Goal: Task Accomplishment & Management: Use online tool/utility

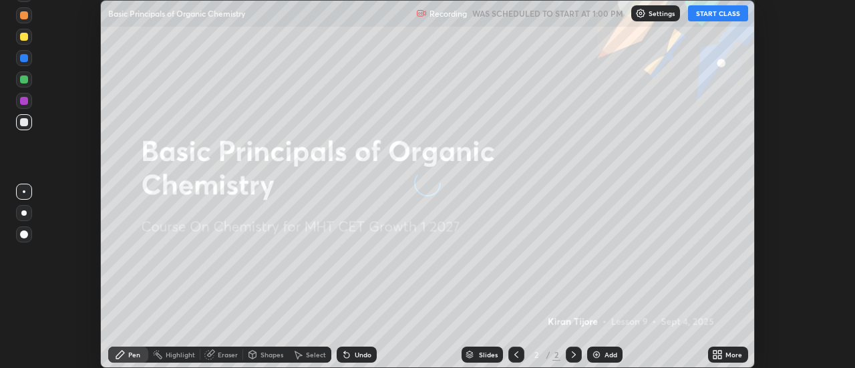
scroll to position [368, 854]
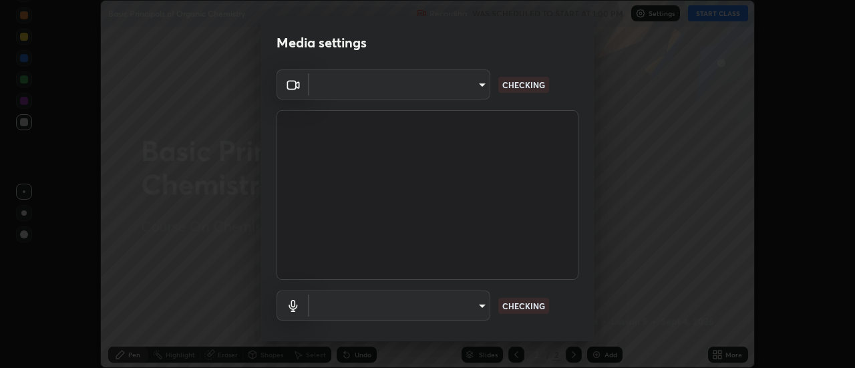
type input "3fb0db9b948ee014c865c74d3d253d8b81db7a3fe99a51a232c6435469281ce5"
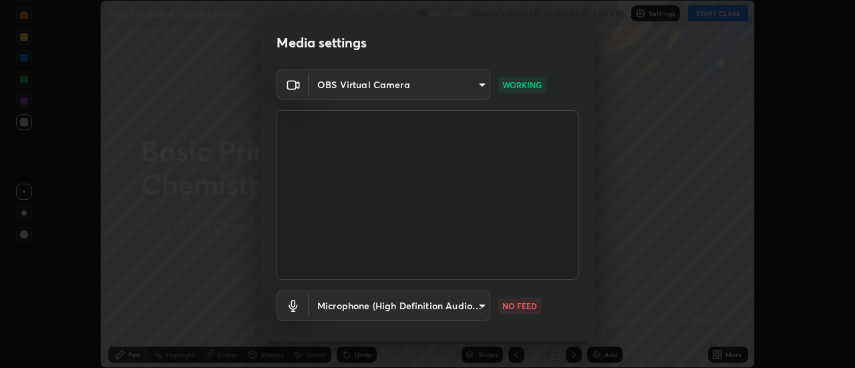
click at [469, 308] on body "Erase all Basic Principals of Organic Chemistry Recording WAS SCHEDULED TO STAR…" at bounding box center [427, 184] width 855 height 368
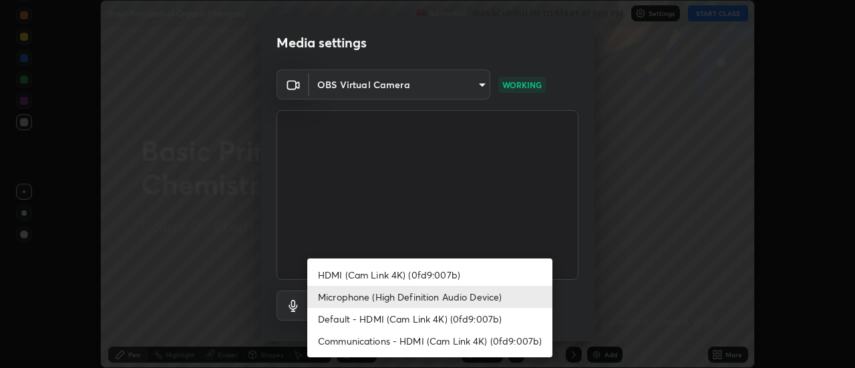
click at [469, 308] on li "Default - HDMI (Cam Link 4K) (0fd9:007b)" at bounding box center [429, 319] width 245 height 22
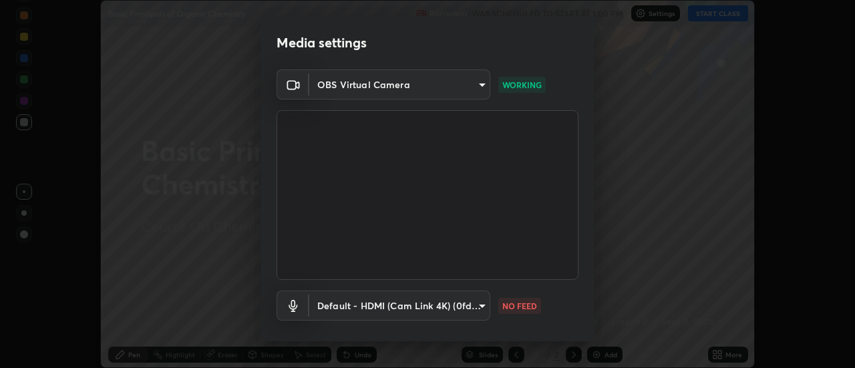
click at [447, 304] on body "Erase all Basic Principals of Organic Chemistry Recording WAS SCHEDULED TO STAR…" at bounding box center [427, 184] width 855 height 368
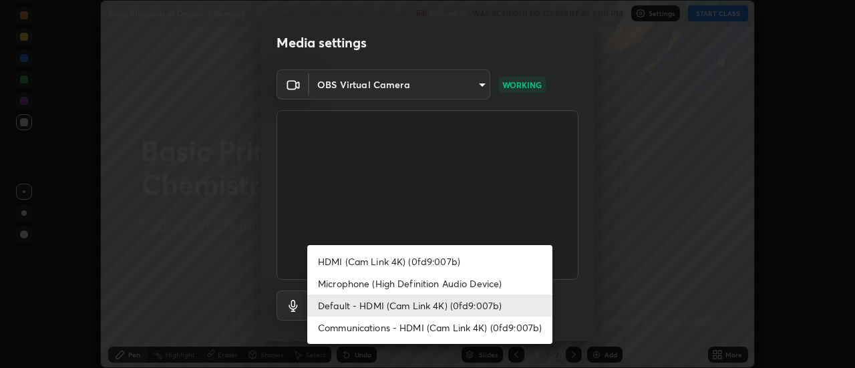
click at [439, 288] on li "Microphone (High Definition Audio Device)" at bounding box center [429, 283] width 245 height 22
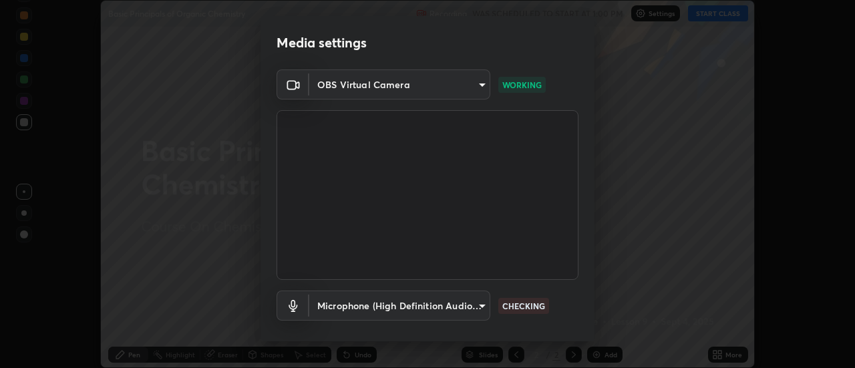
type input "f3604cd5161b48aab7881b97f2e7e6a29828c21ac58aee31058a017e89eaad76"
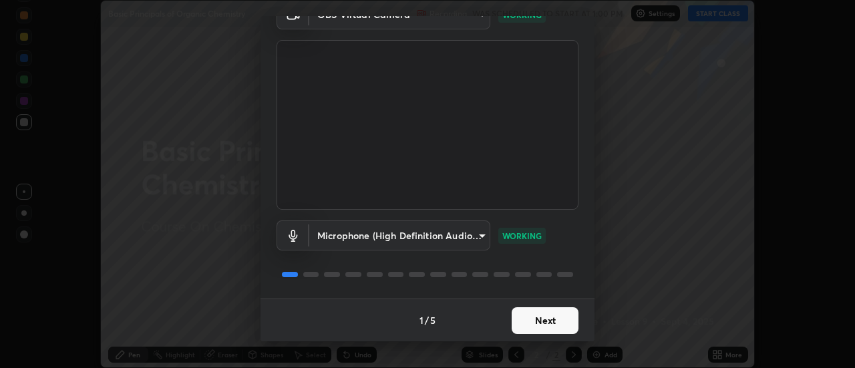
click at [548, 320] on button "Next" at bounding box center [544, 320] width 67 height 27
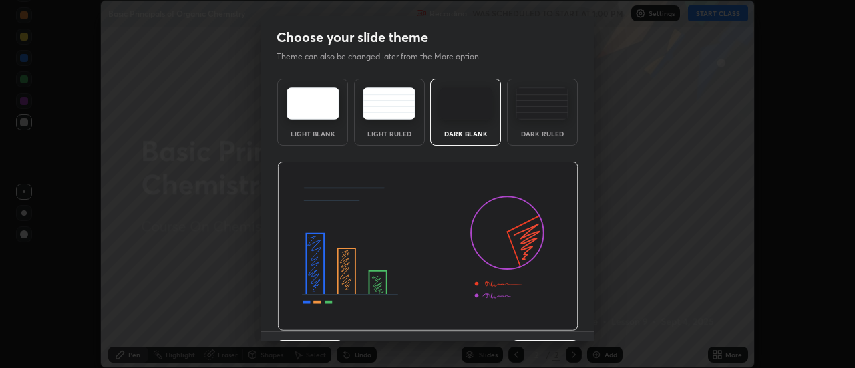
click at [543, 133] on div "Dark Ruled" at bounding box center [541, 133] width 53 height 7
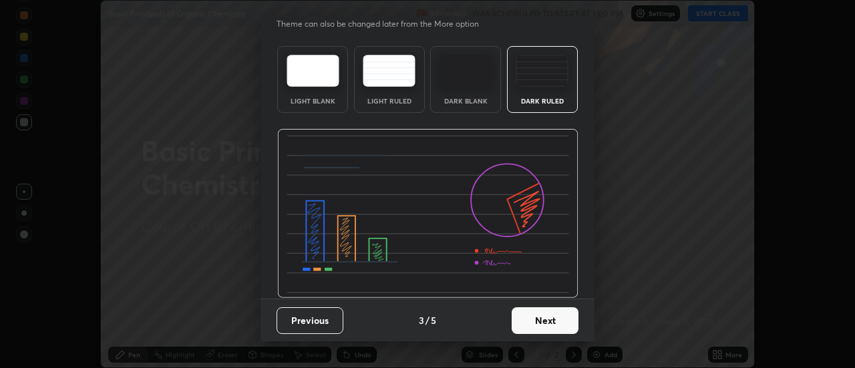
click at [551, 316] on button "Next" at bounding box center [544, 320] width 67 height 27
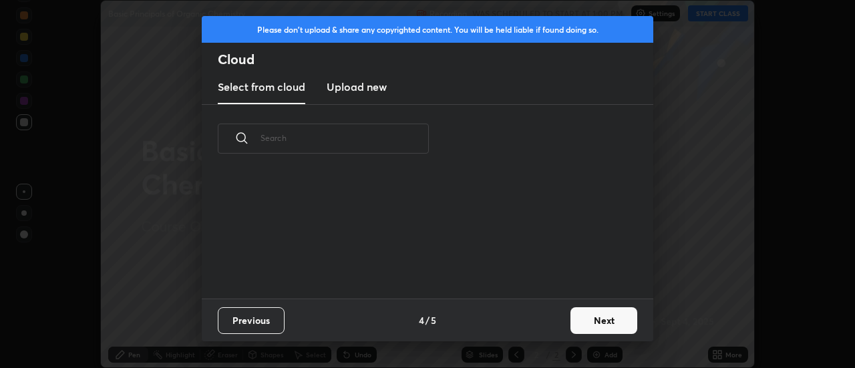
scroll to position [0, 0]
click at [582, 320] on button "Next" at bounding box center [603, 320] width 67 height 27
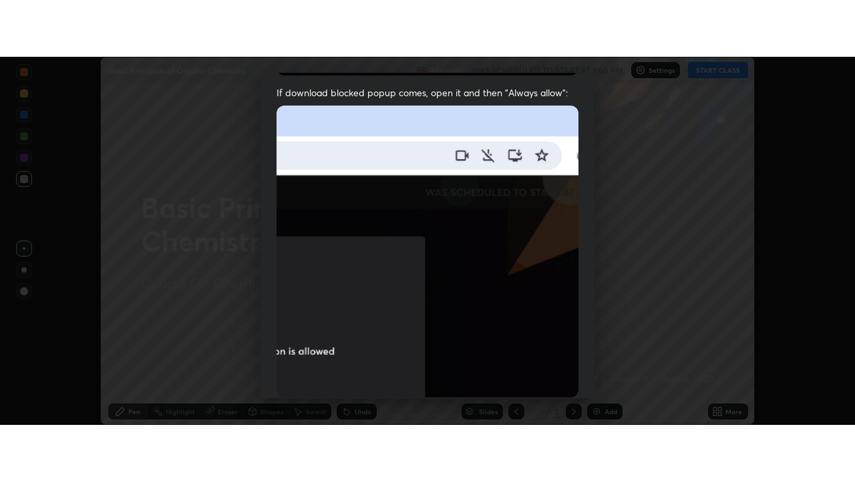
scroll to position [343, 0]
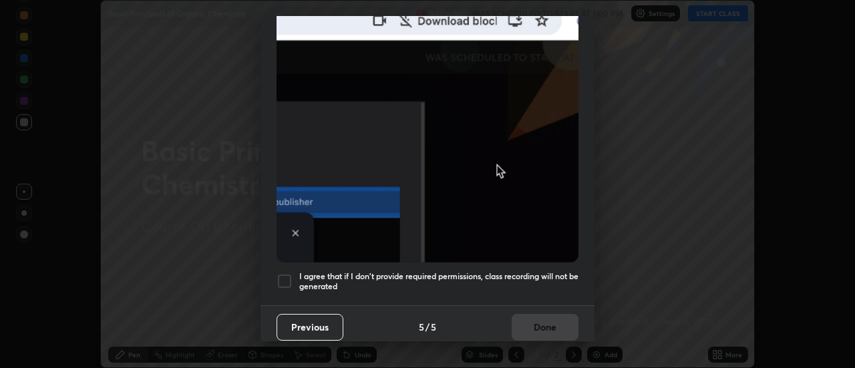
click at [552, 271] on h5 "I agree that if I don't provide required permissions, class recording will not …" at bounding box center [438, 281] width 279 height 21
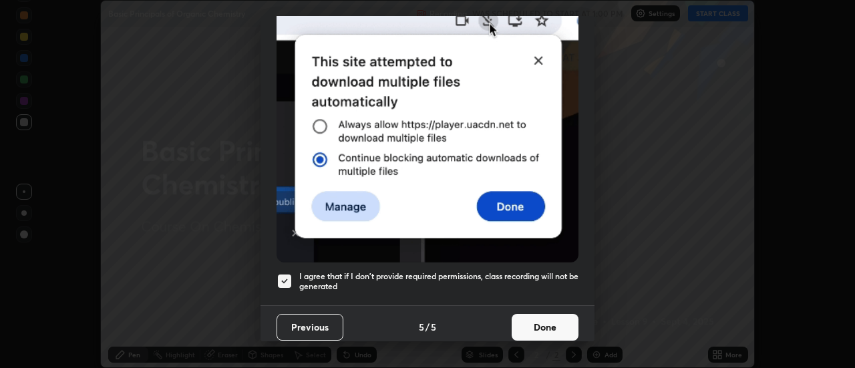
click at [548, 318] on button "Done" at bounding box center [544, 327] width 67 height 27
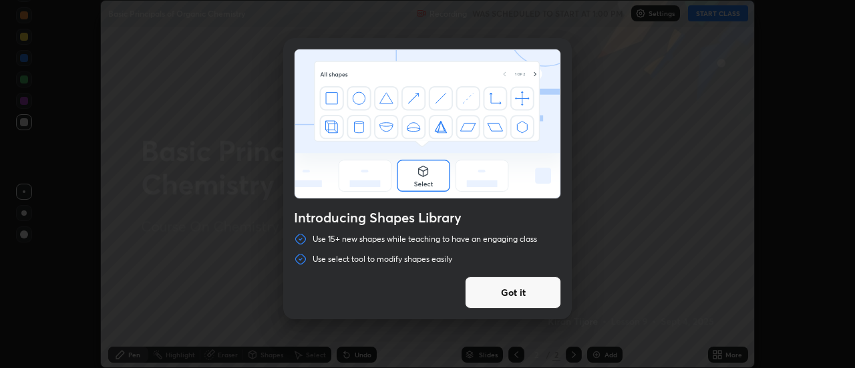
click at [725, 15] on div "Introducing Shapes Library Use 15+ new shapes while teaching to have an engagin…" at bounding box center [427, 184] width 855 height 368
click at [672, 31] on div "Introducing Shapes Library Use 15+ new shapes while teaching to have an engagin…" at bounding box center [427, 184] width 855 height 368
click at [716, 16] on div "Introducing Shapes Library Use 15+ new shapes while teaching to have an engagin…" at bounding box center [427, 184] width 855 height 368
click at [553, 291] on button "Got it" at bounding box center [513, 292] width 96 height 32
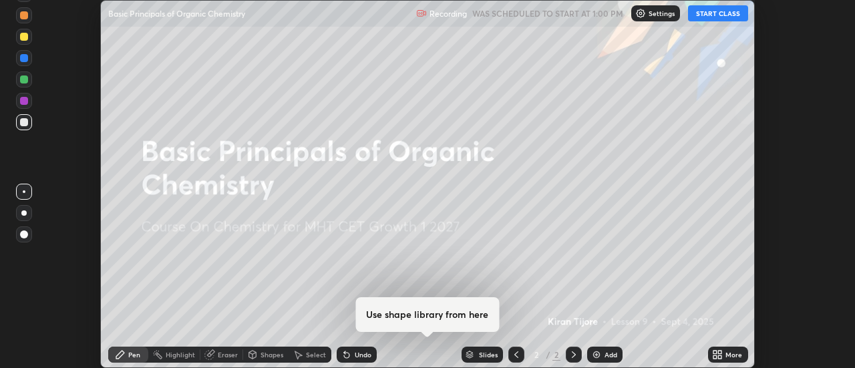
click at [724, 11] on button "START CLASS" at bounding box center [718, 13] width 60 height 16
click at [720, 352] on icon at bounding box center [719, 352] width 3 height 3
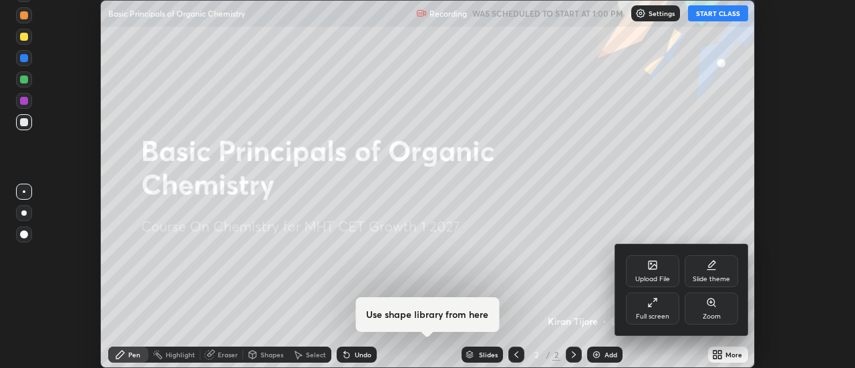
click at [663, 308] on div "Full screen" at bounding box center [652, 308] width 53 height 32
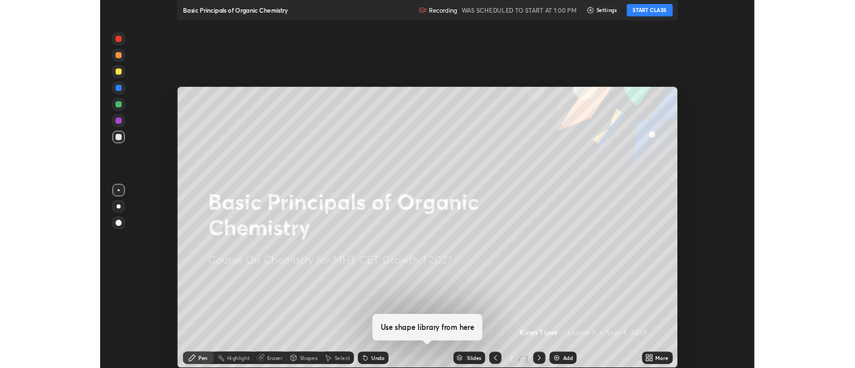
scroll to position [481, 855]
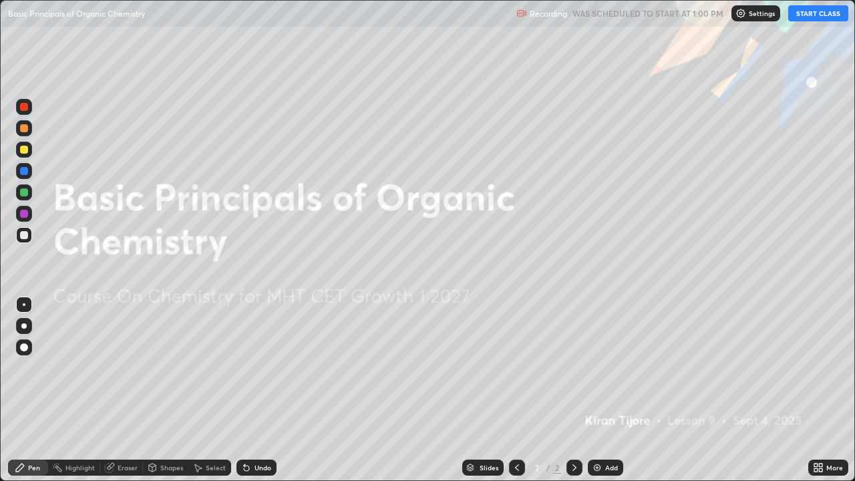
click at [808, 12] on button "START CLASS" at bounding box center [818, 13] width 60 height 16
click at [822, 12] on button "START CLASS" at bounding box center [818, 13] width 60 height 16
click at [820, 367] on icon at bounding box center [820, 464] width 3 height 3
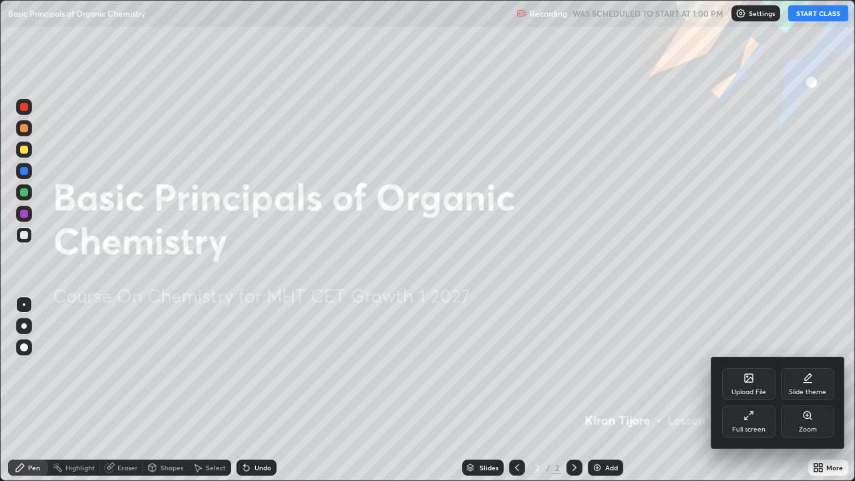
click at [750, 367] on div "Full screen" at bounding box center [748, 421] width 53 height 32
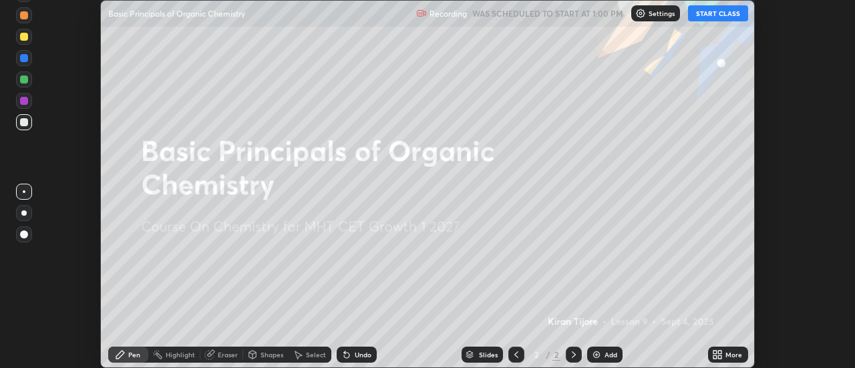
scroll to position [66399, 65912]
click at [722, 9] on button "START CLASS" at bounding box center [718, 13] width 60 height 16
click at [721, 14] on button "START CLASS" at bounding box center [718, 13] width 60 height 16
click at [724, 15] on button "START CLASS" at bounding box center [718, 13] width 60 height 16
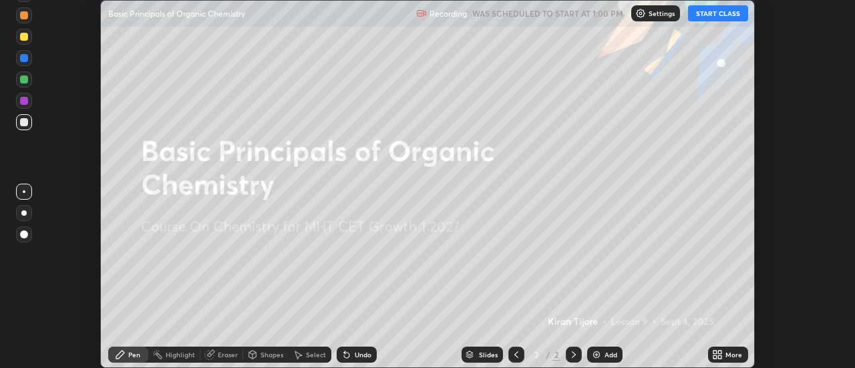
click at [717, 13] on button "START CLASS" at bounding box center [718, 13] width 60 height 16
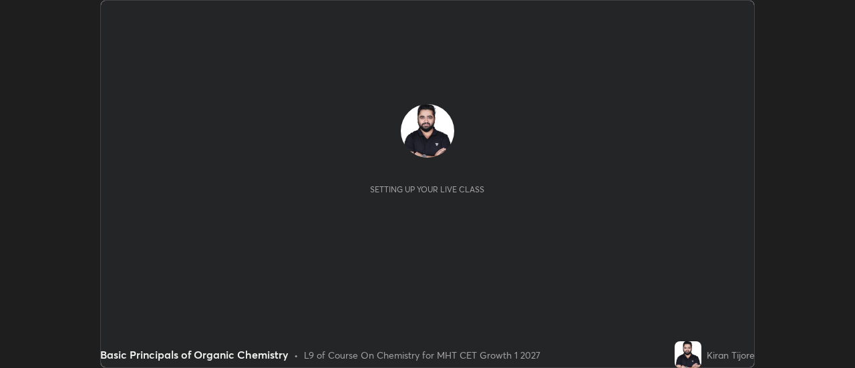
scroll to position [368, 854]
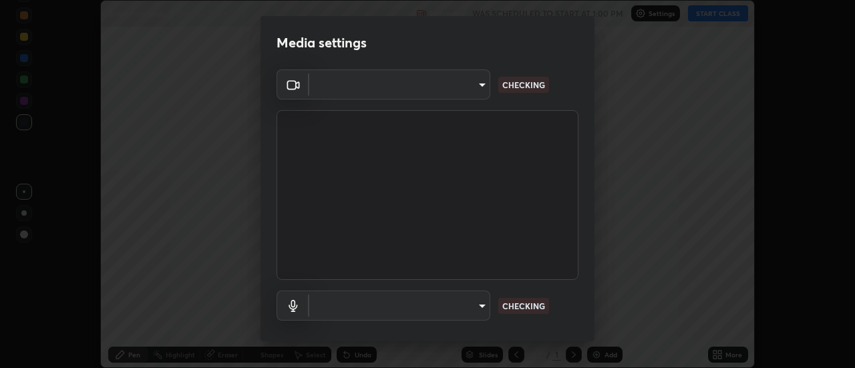
type input "3fb0db9b948ee014c865c74d3d253d8b81db7a3fe99a51a232c6435469281ce5"
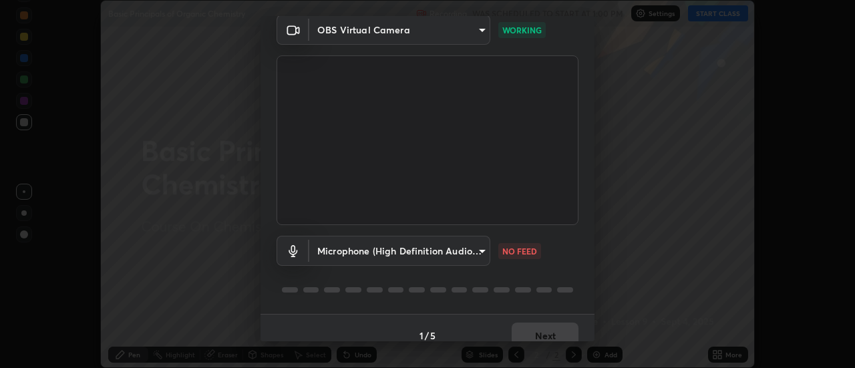
click at [472, 246] on body "Erase all Basic Principals of Organic Chemistry Recording WAS SCHEDULED TO STAR…" at bounding box center [427, 184] width 855 height 368
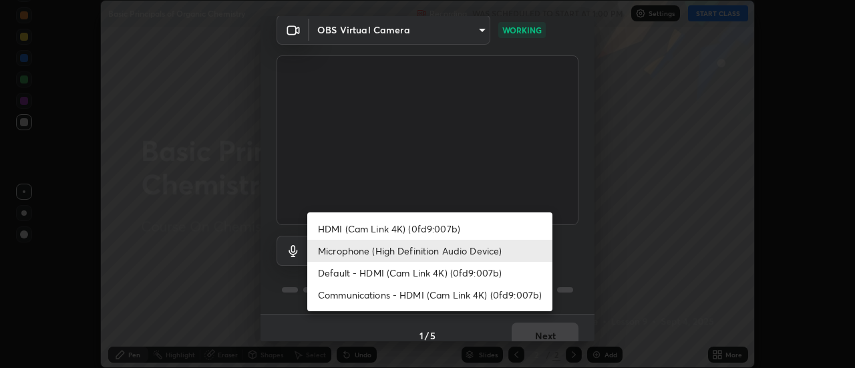
click at [469, 262] on li "Default - HDMI (Cam Link 4K) (0fd9:007b)" at bounding box center [429, 273] width 245 height 22
type input "default"
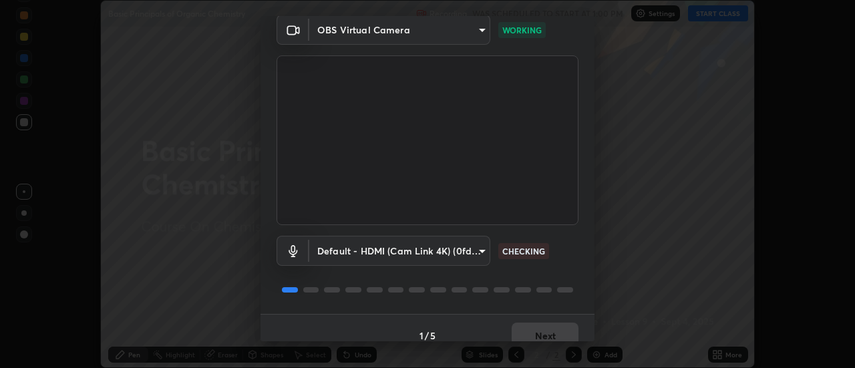
scroll to position [70, 0]
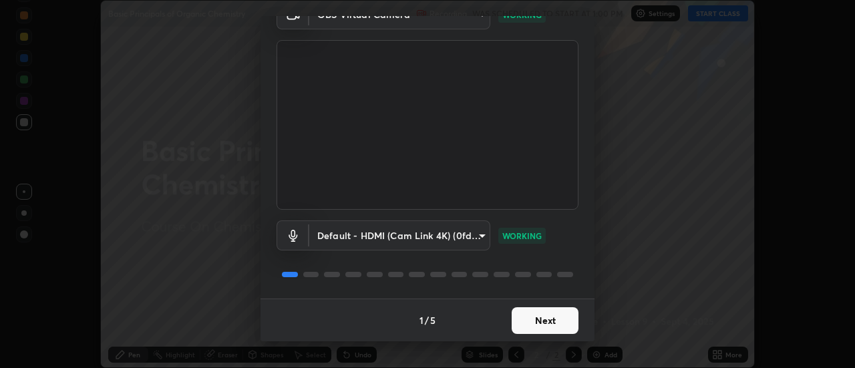
click at [539, 321] on button "Next" at bounding box center [544, 320] width 67 height 27
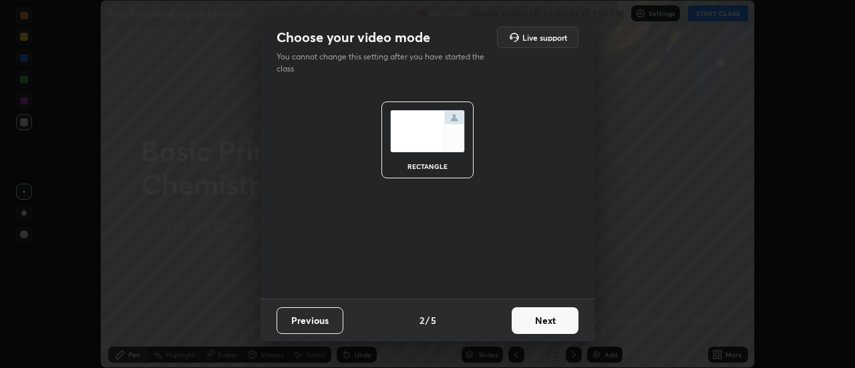
scroll to position [0, 0]
click at [548, 320] on button "Next" at bounding box center [544, 320] width 67 height 27
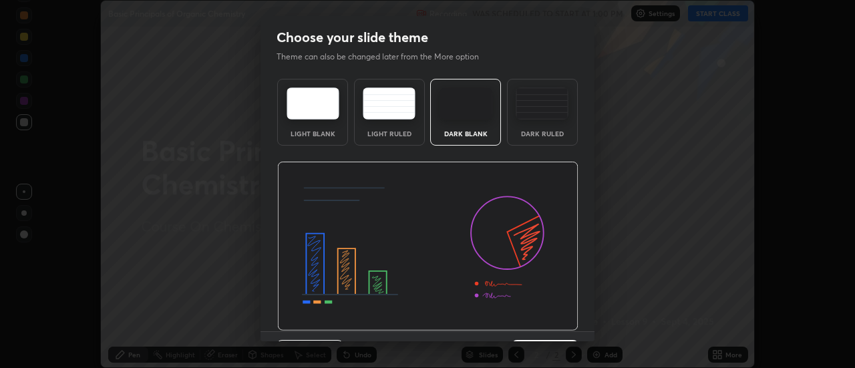
click at [555, 135] on div "Dark Ruled" at bounding box center [541, 133] width 53 height 7
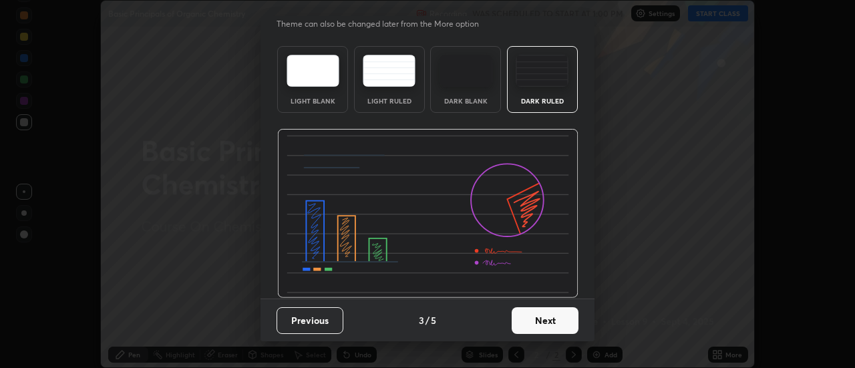
click at [553, 321] on button "Next" at bounding box center [544, 320] width 67 height 27
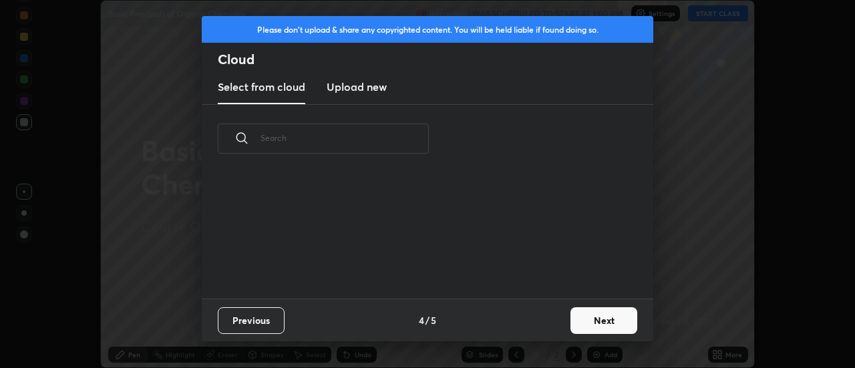
scroll to position [0, 0]
click at [572, 320] on button "Next" at bounding box center [603, 320] width 67 height 27
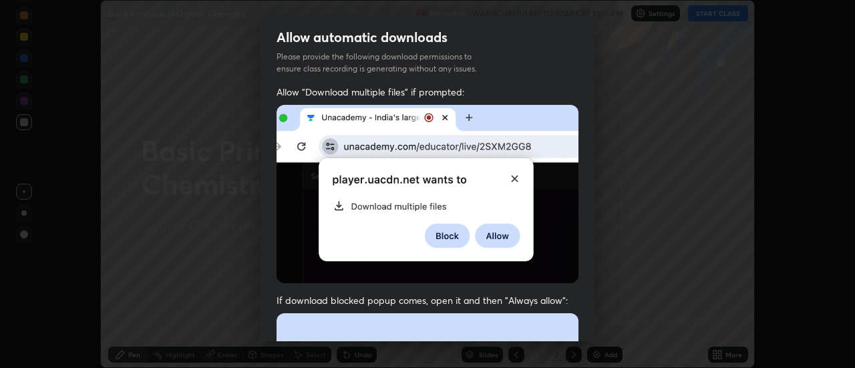
click at [579, 320] on div "Allow "Download multiple files" if prompted: If download blocked popup comes, o…" at bounding box center [427, 366] width 334 height 562
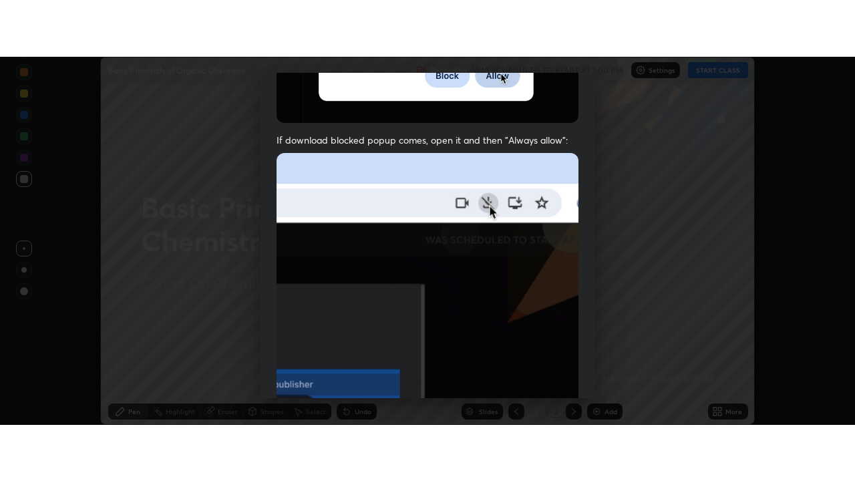
scroll to position [343, 0]
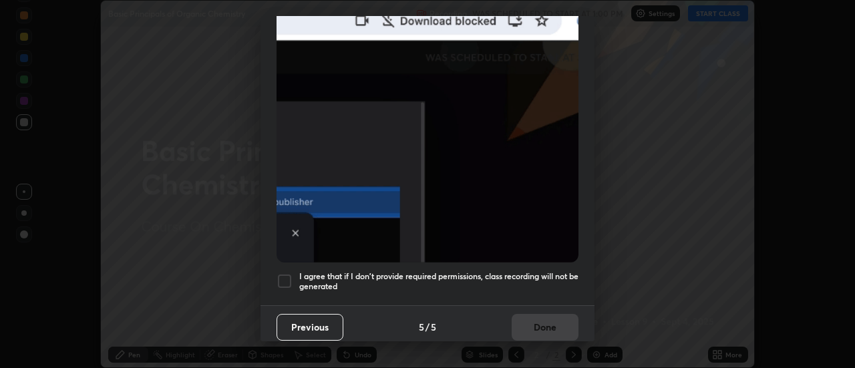
click at [562, 294] on div "Allow "Download multiple files" if prompted: If download blocked popup comes, o…" at bounding box center [427, 24] width 334 height 562
click at [553, 282] on h5 "I agree that if I don't provide required permissions, class recording will not …" at bounding box center [438, 281] width 279 height 21
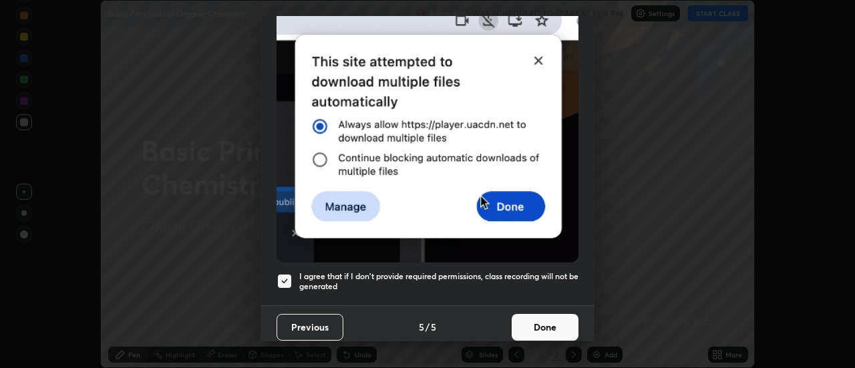
click at [549, 317] on button "Done" at bounding box center [544, 327] width 67 height 27
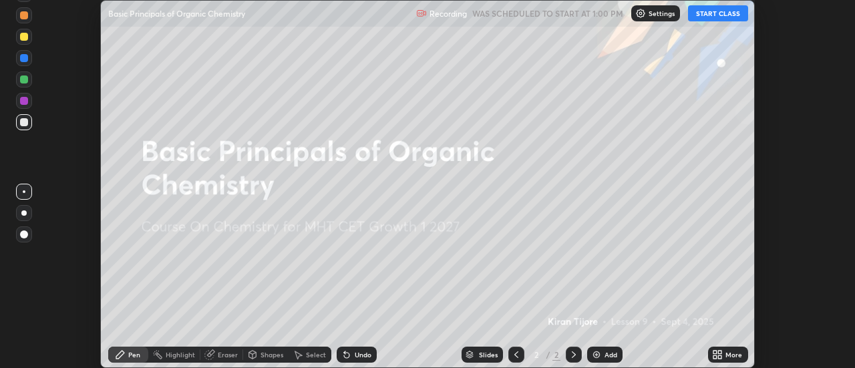
click at [713, 15] on button "START CLASS" at bounding box center [718, 13] width 60 height 16
click at [718, 351] on icon at bounding box center [719, 352] width 3 height 3
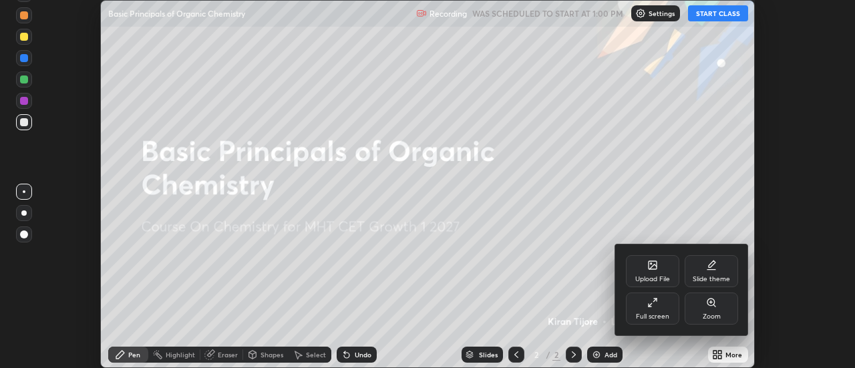
click at [664, 310] on div "Full screen" at bounding box center [652, 308] width 53 height 32
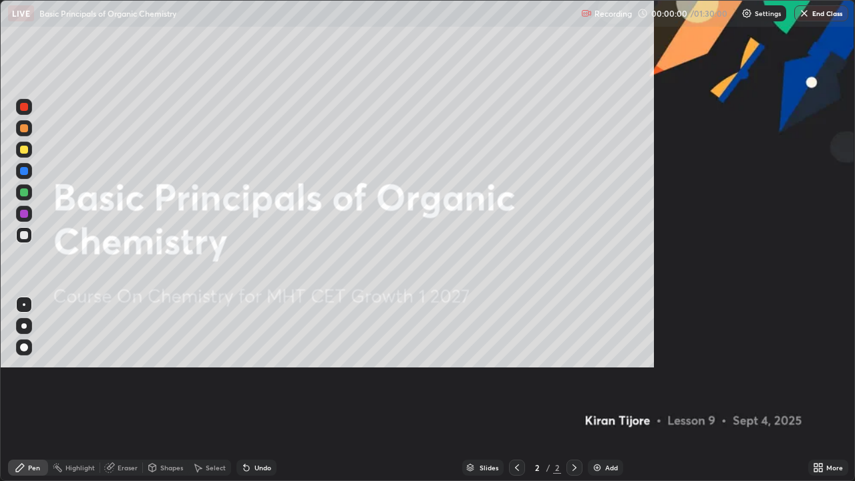
scroll to position [481, 855]
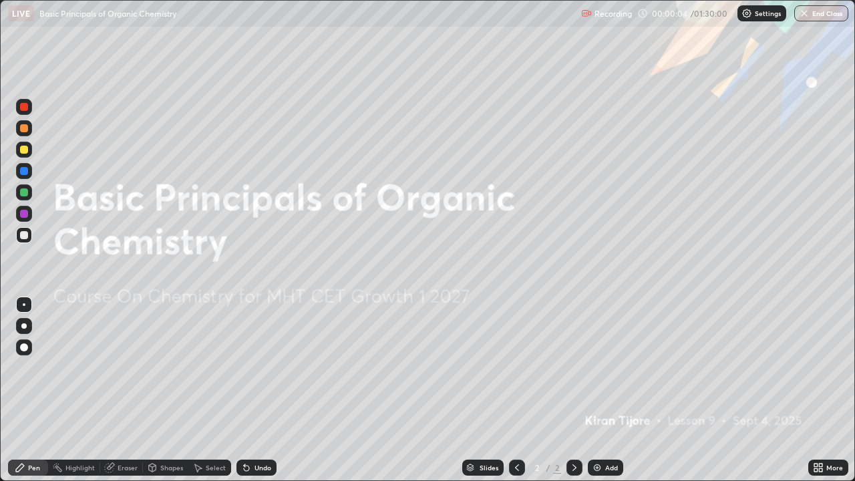
click at [592, 367] on img at bounding box center [597, 467] width 11 height 11
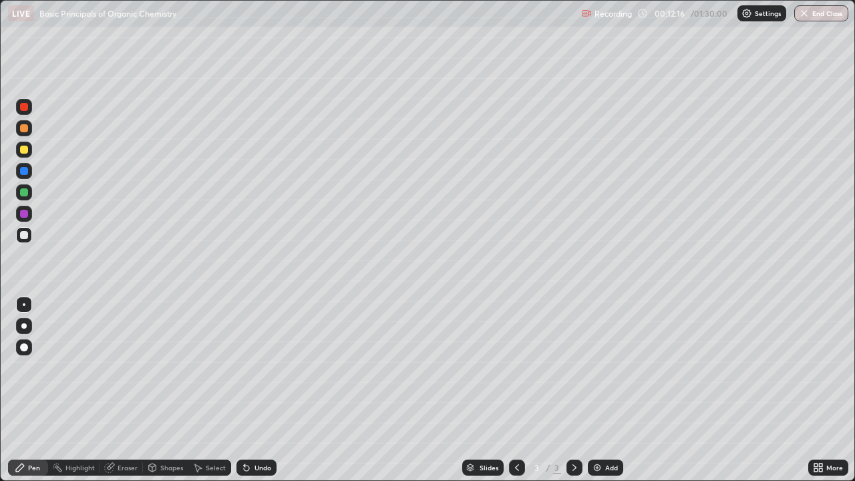
click at [605, 367] on div "Add" at bounding box center [611, 467] width 13 height 7
click at [25, 157] on div at bounding box center [24, 150] width 16 height 16
click at [606, 367] on div "Add" at bounding box center [611, 467] width 13 height 7
click at [254, 367] on div "Undo" at bounding box center [262, 467] width 17 height 7
click at [268, 367] on div "Undo" at bounding box center [262, 467] width 17 height 7
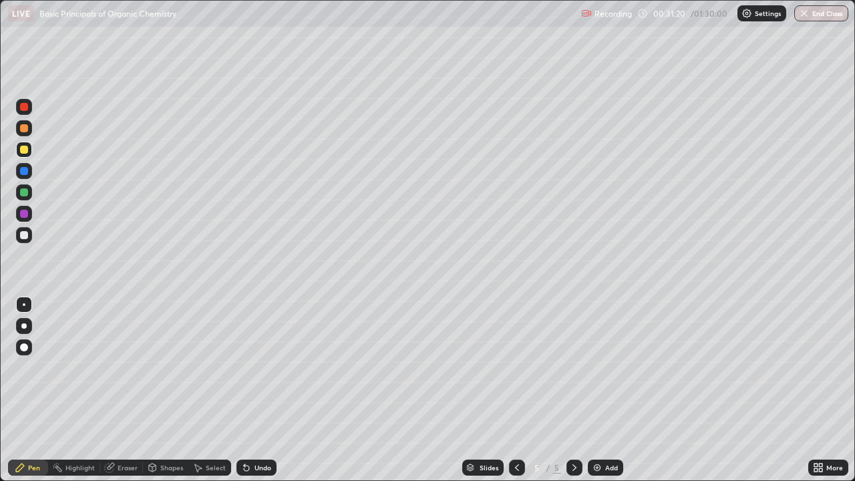
click at [270, 367] on div "Undo" at bounding box center [256, 467] width 40 height 16
click at [268, 367] on div "Undo" at bounding box center [262, 467] width 17 height 7
click at [270, 367] on div "Undo" at bounding box center [256, 467] width 40 height 16
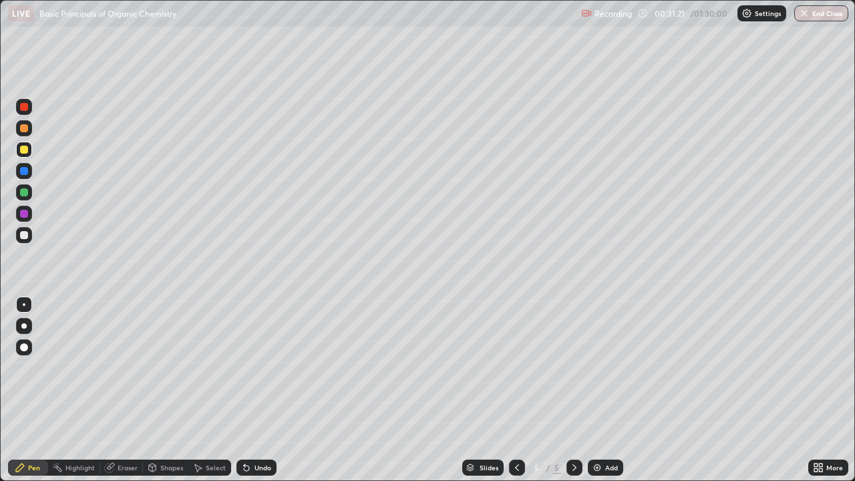
click at [270, 367] on div "Undo" at bounding box center [256, 467] width 40 height 16
click at [271, 367] on div "Undo" at bounding box center [256, 467] width 40 height 16
click at [605, 367] on div "Add" at bounding box center [611, 467] width 13 height 7
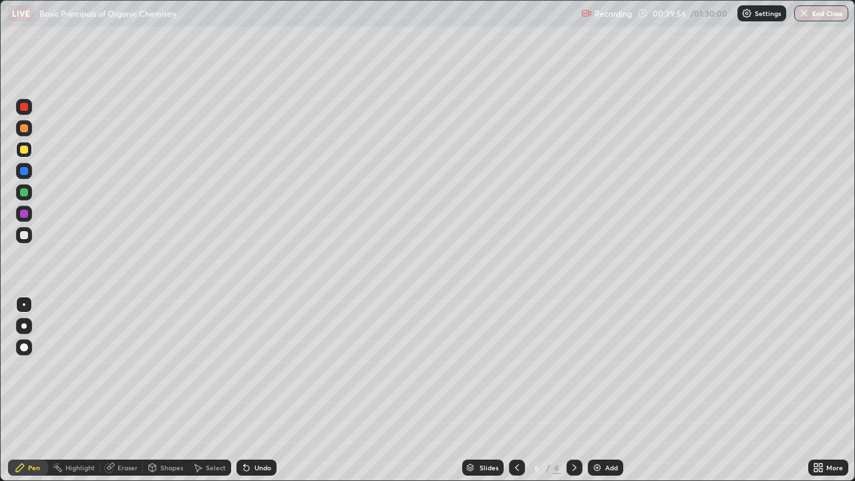
click at [116, 367] on div "Eraser" at bounding box center [121, 467] width 43 height 16
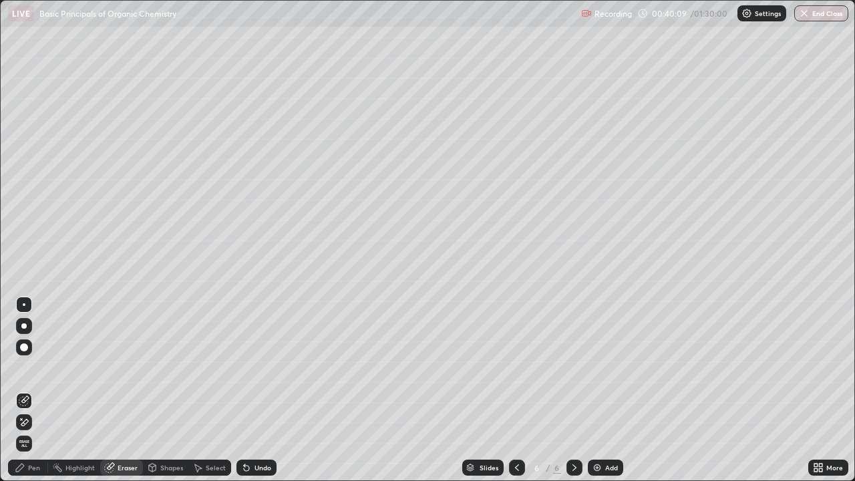
click at [41, 367] on div "Pen" at bounding box center [28, 467] width 40 height 16
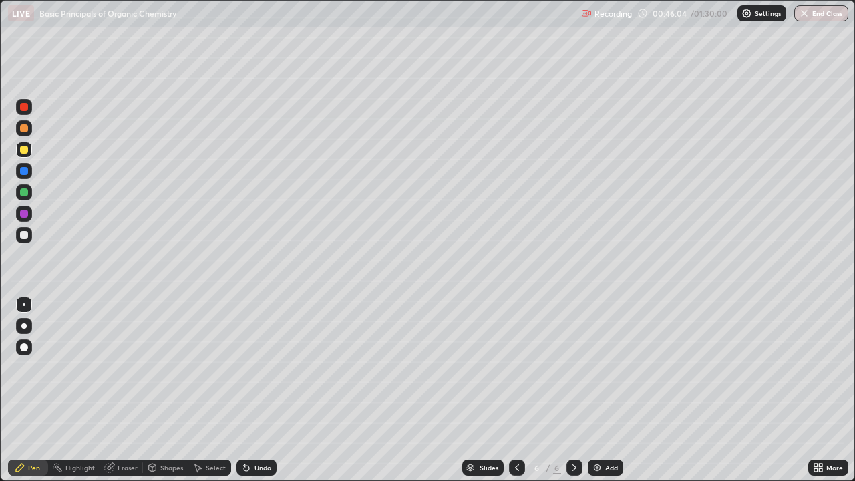
click at [266, 367] on div "Undo" at bounding box center [256, 467] width 40 height 16
click at [262, 367] on div "Undo" at bounding box center [262, 467] width 17 height 7
click at [254, 367] on div "Undo" at bounding box center [262, 467] width 17 height 7
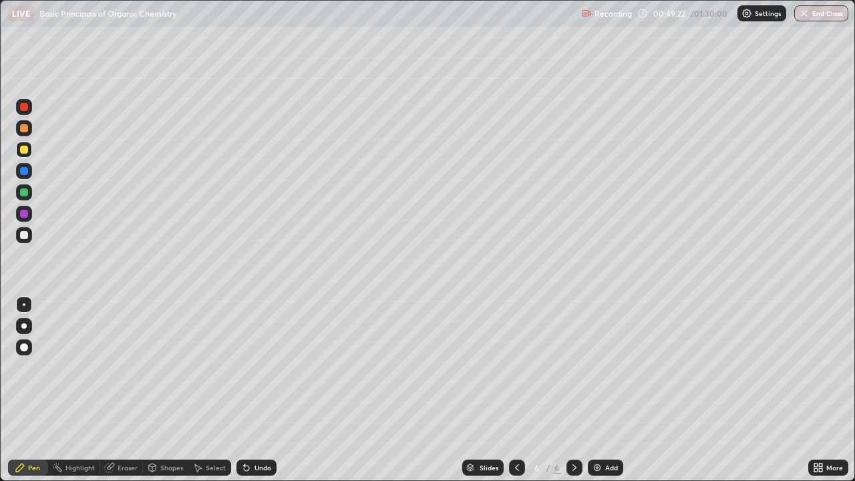
click at [257, 367] on div "Undo" at bounding box center [256, 467] width 40 height 16
click at [254, 367] on div "Undo" at bounding box center [262, 467] width 17 height 7
click at [256, 367] on div "Undo" at bounding box center [262, 467] width 17 height 7
click at [599, 367] on img at bounding box center [597, 467] width 11 height 11
click at [27, 231] on div at bounding box center [24, 235] width 8 height 8
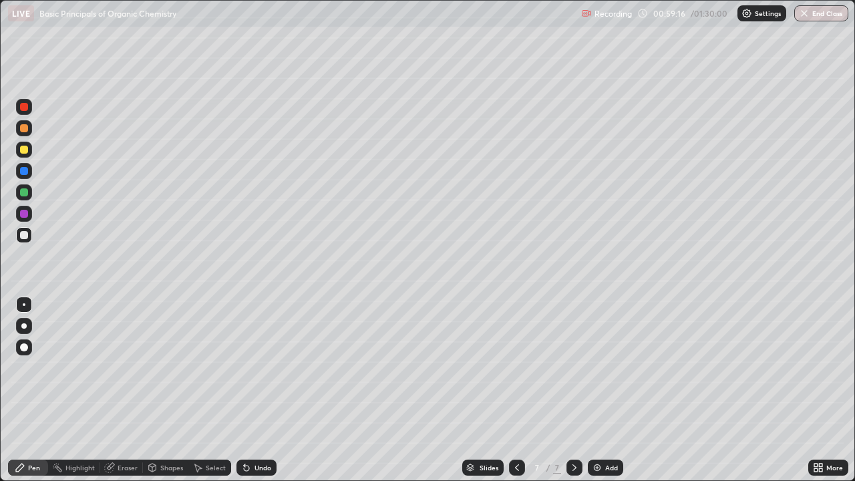
click at [605, 367] on div "Add" at bounding box center [611, 467] width 13 height 7
click at [241, 367] on div "Undo" at bounding box center [253, 467] width 45 height 27
click at [246, 367] on icon at bounding box center [246, 467] width 11 height 11
click at [31, 151] on div at bounding box center [24, 150] width 16 height 16
click at [28, 238] on div at bounding box center [24, 235] width 16 height 16
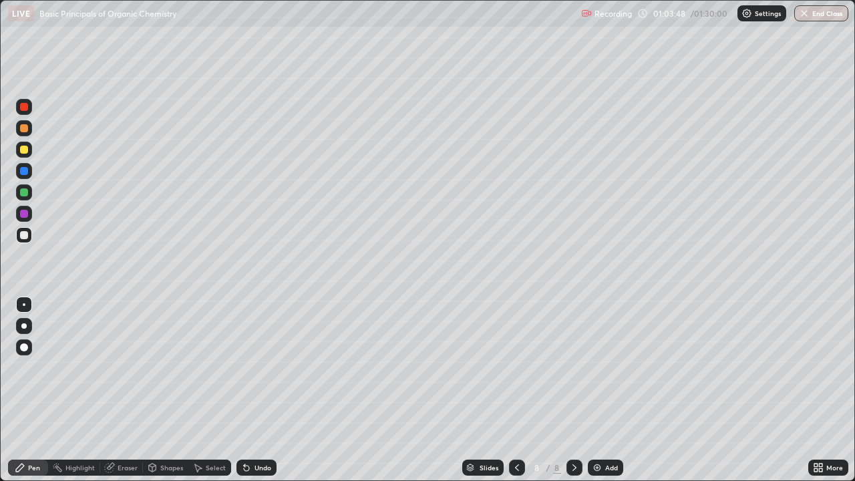
click at [25, 150] on div at bounding box center [24, 150] width 8 height 8
click at [31, 233] on div at bounding box center [24, 235] width 16 height 16
click at [603, 367] on div "Add" at bounding box center [605, 467] width 35 height 16
click at [27, 148] on div at bounding box center [24, 150] width 8 height 8
click at [29, 234] on div at bounding box center [24, 235] width 16 height 16
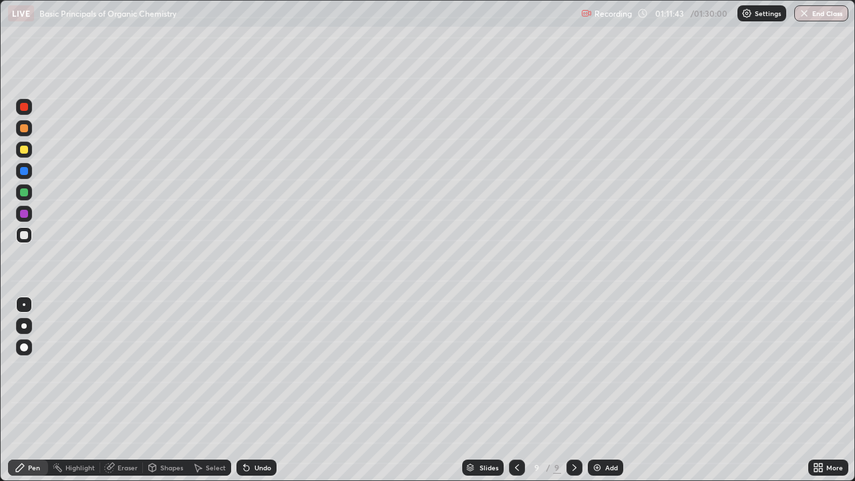
click at [244, 367] on icon at bounding box center [244, 464] width 1 height 1
click at [29, 154] on div at bounding box center [24, 150] width 16 height 16
click at [29, 238] on div at bounding box center [24, 235] width 16 height 16
click at [809, 11] on button "End Class" at bounding box center [821, 13] width 54 height 16
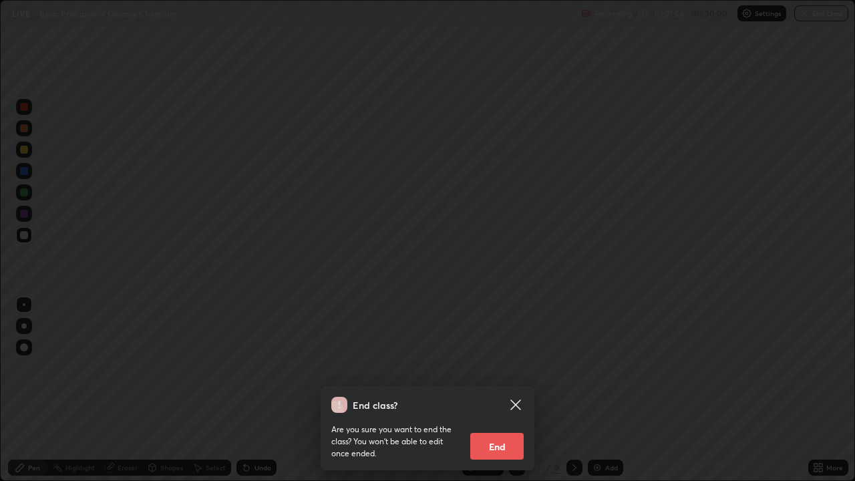
click at [505, 367] on button "End" at bounding box center [496, 446] width 53 height 27
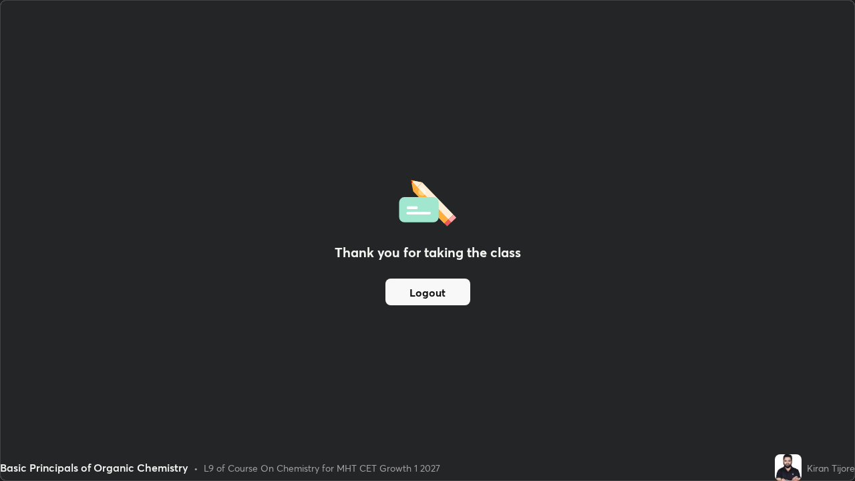
click at [420, 292] on button "Logout" at bounding box center [427, 291] width 85 height 27
